Goal: Information Seeking & Learning: Find specific fact

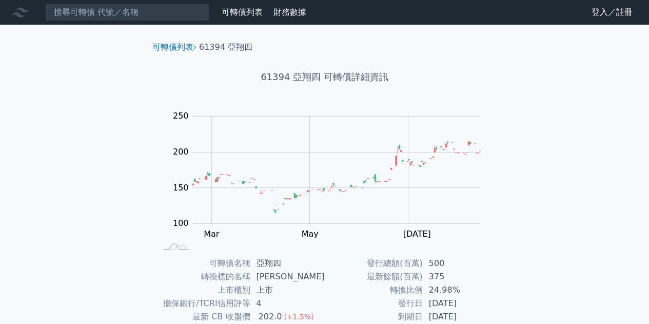
scroll to position [151, 0]
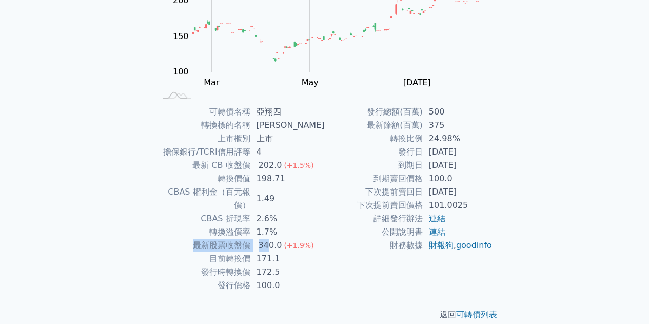
drag, startPoint x: 196, startPoint y: 232, endPoint x: 297, endPoint y: 236, distance: 101.1
click at [294, 239] on tr "最新股票收盤價 340.0 (+1.9%)" at bounding box center [241, 245] width 168 height 13
click at [297, 241] on span "(+1.9%)" at bounding box center [299, 245] width 30 height 8
drag, startPoint x: 292, startPoint y: 245, endPoint x: 219, endPoint y: 244, distance: 73.4
click at [220, 252] on tr "目前轉換價 171.1" at bounding box center [241, 258] width 168 height 13
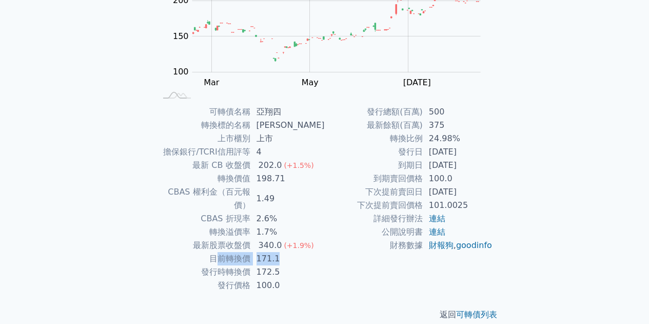
click at [219, 252] on td "目前轉換價" at bounding box center [204, 258] width 94 height 13
drag, startPoint x: 204, startPoint y: 251, endPoint x: 290, endPoint y: 259, distance: 86.6
click at [287, 259] on tbody "可轉債名稱 亞翔四 轉換標的名稱 亞翔 上市櫃別 上市 擔保銀行/TCRI信用評等 4 最新 CB 收盤價 202.0 (+1.5%) 轉換價值 198.71…" at bounding box center [241, 198] width 168 height 187
click at [290, 265] on td "172.5" at bounding box center [287, 271] width 74 height 13
